Goal: Task Accomplishment & Management: Manage account settings

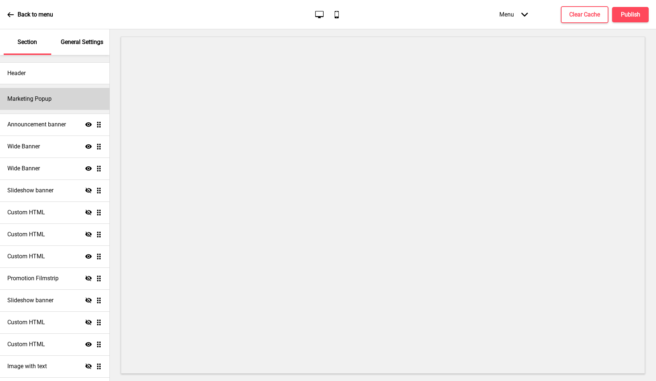
click at [48, 104] on div "Marketing Popup" at bounding box center [54, 99] width 109 height 22
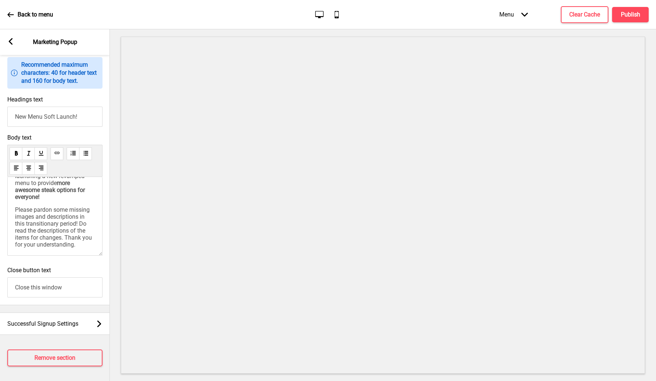
scroll to position [30, 0]
click at [62, 328] on div "Successful Signup Settings Arrow right" at bounding box center [55, 323] width 110 height 22
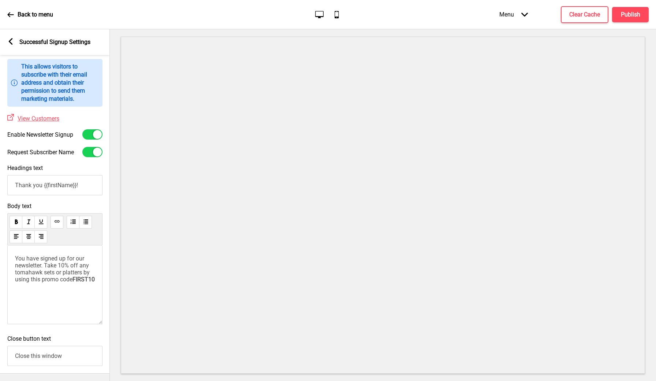
scroll to position [23, 0]
click at [93, 133] on div at bounding box center [97, 134] width 9 height 9
checkbox input "false"
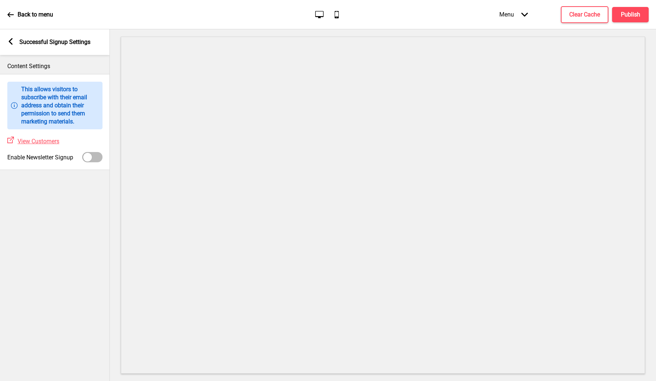
scroll to position [0, 0]
click at [11, 42] on icon at bounding box center [11, 41] width 4 height 7
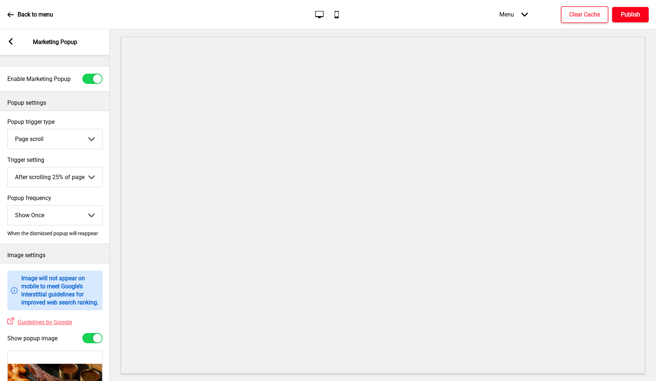
click at [638, 19] on button "Publish" at bounding box center [630, 14] width 37 height 15
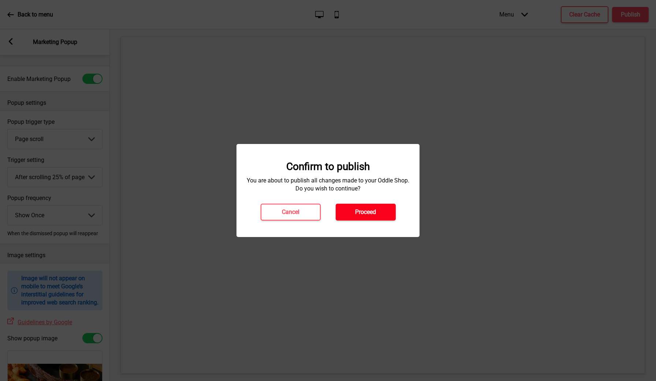
click at [369, 211] on h4 "Proceed" at bounding box center [365, 212] width 21 height 8
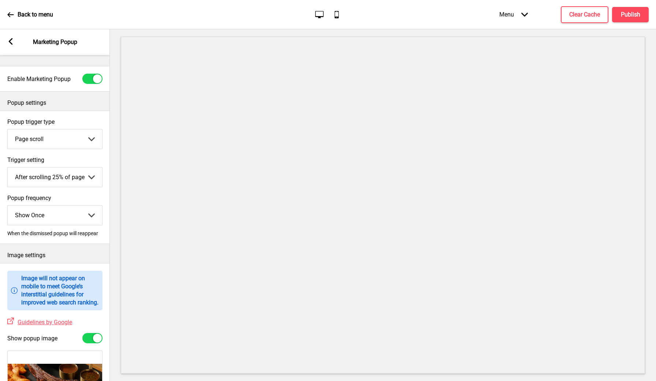
click at [11, 16] on icon at bounding box center [10, 14] width 7 height 7
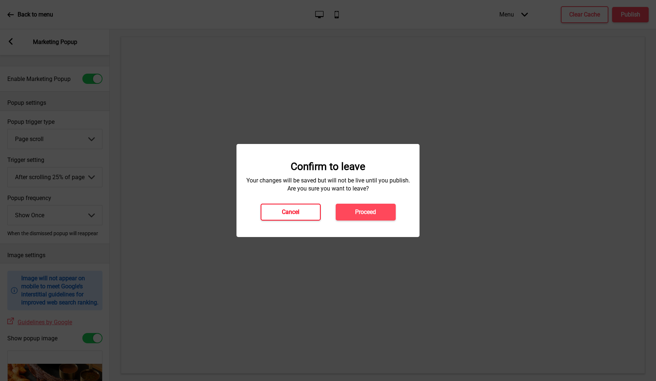
click at [307, 216] on button "Cancel" at bounding box center [291, 212] width 60 height 17
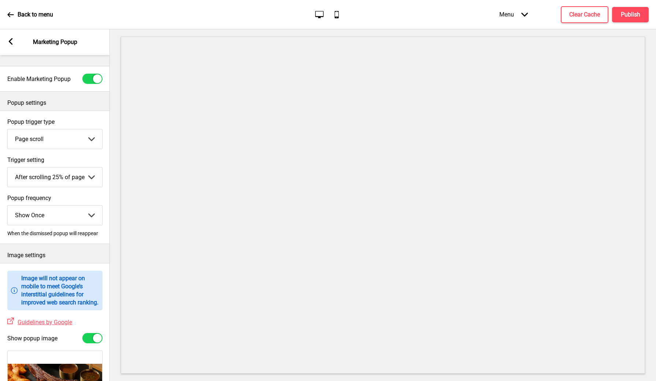
click at [626, 24] on div "Menu Arrow down Product Page Store Information Checkout Thank you Terms & Condi…" at bounding box center [559, 15] width 179 height 22
click at [628, 19] on button "Publish" at bounding box center [630, 14] width 37 height 15
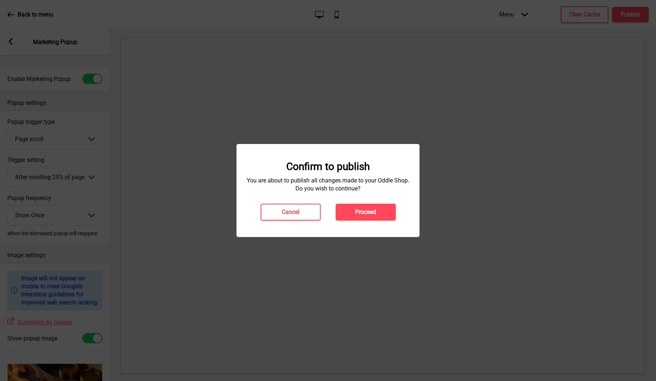
click at [359, 220] on div "Confirm to publish You are about to publish all changes made to your Oddle Shop…" at bounding box center [328, 190] width 183 height 93
click at [362, 213] on h4 "Proceed" at bounding box center [365, 212] width 21 height 8
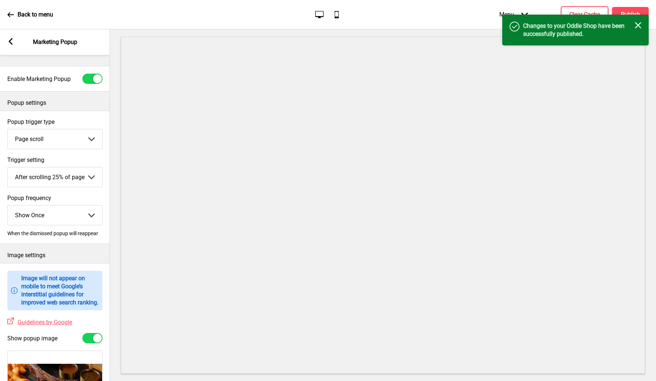
click at [9, 16] on icon at bounding box center [10, 14] width 7 height 7
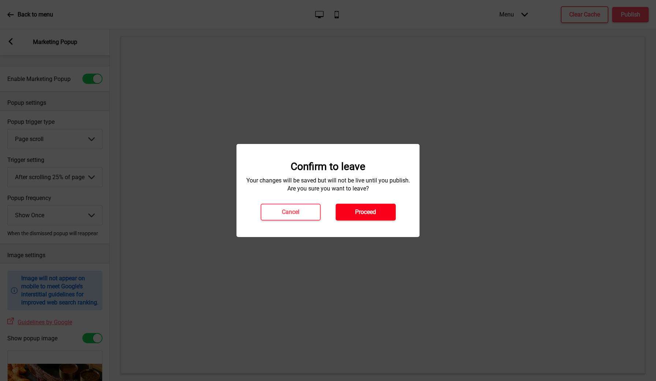
click at [357, 217] on button "Proceed" at bounding box center [366, 212] width 60 height 17
